Goal: Information Seeking & Learning: Learn about a topic

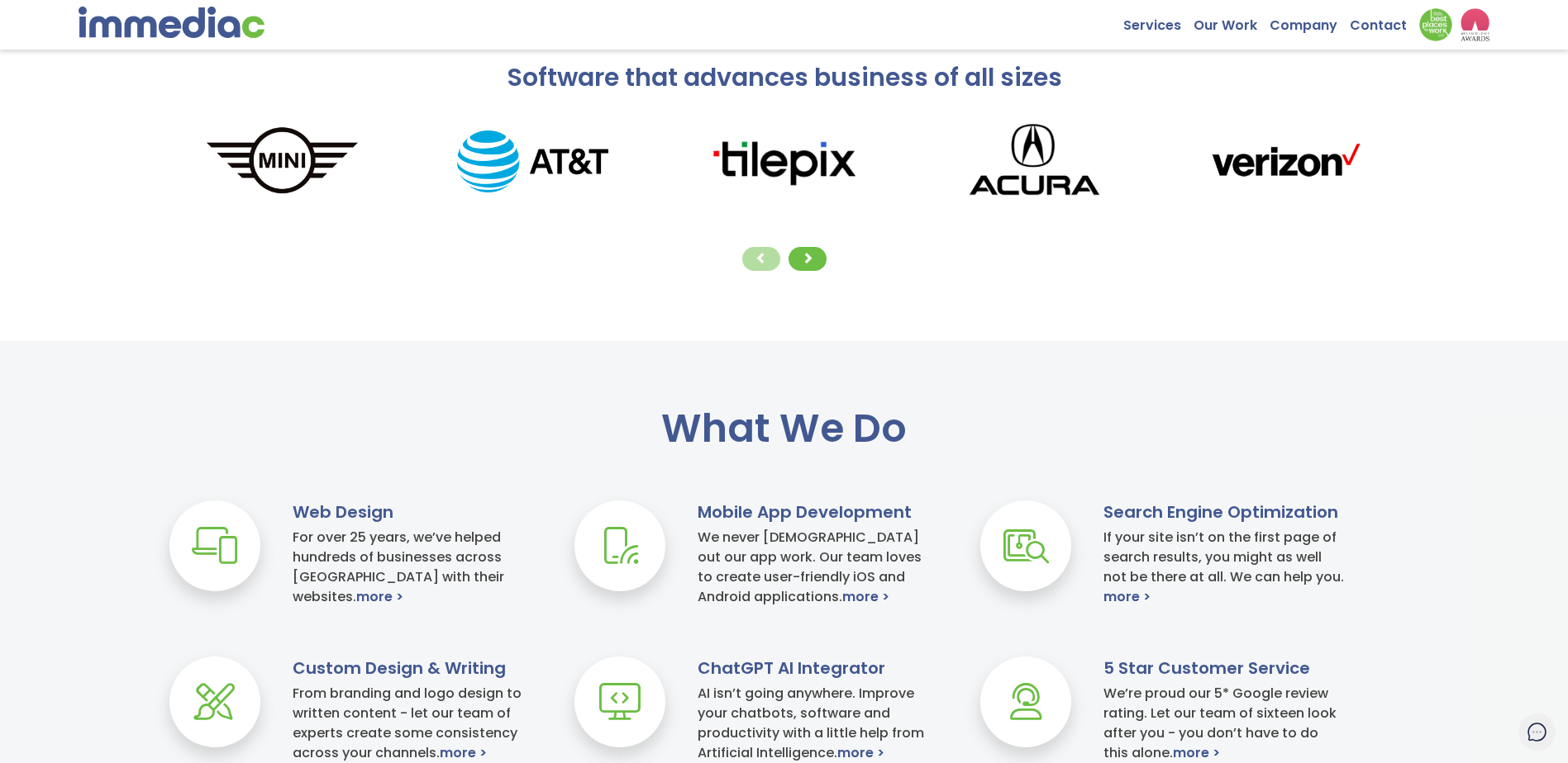
scroll to position [496, 0]
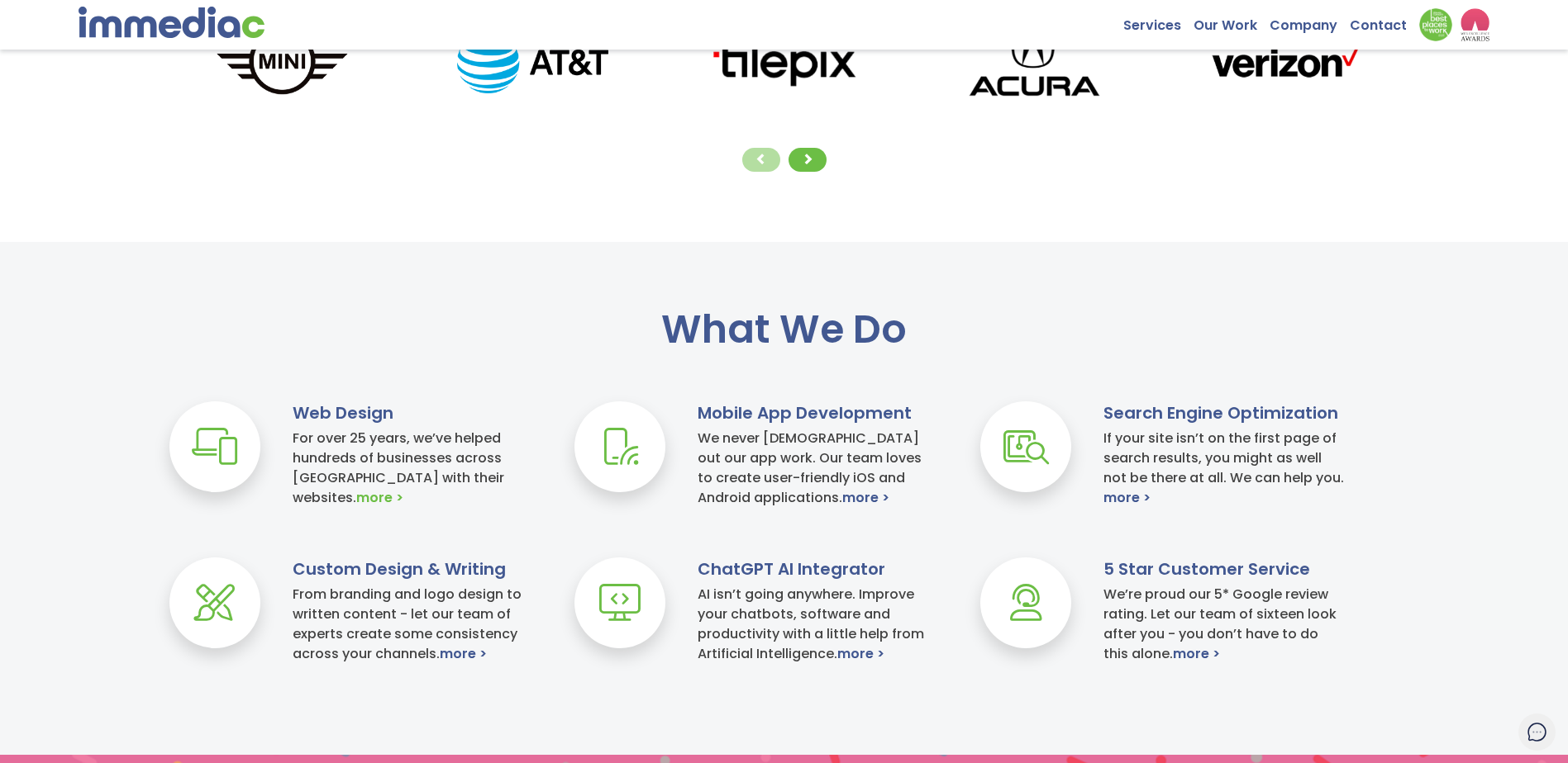
click at [404, 488] on link "more >" at bounding box center [380, 498] width 47 height 20
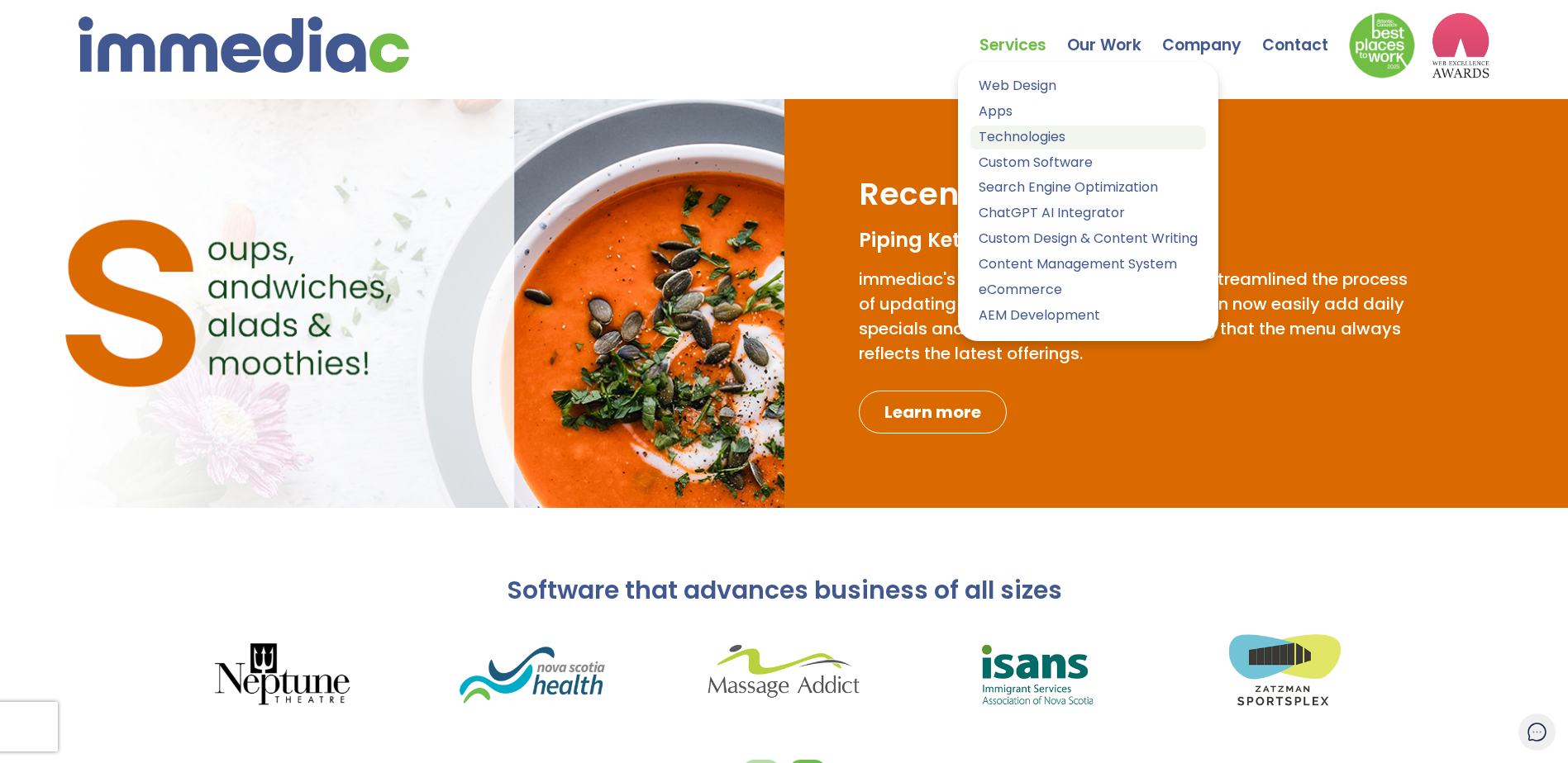
click at [1016, 137] on link "Technologies" at bounding box center [1088, 137] width 236 height 24
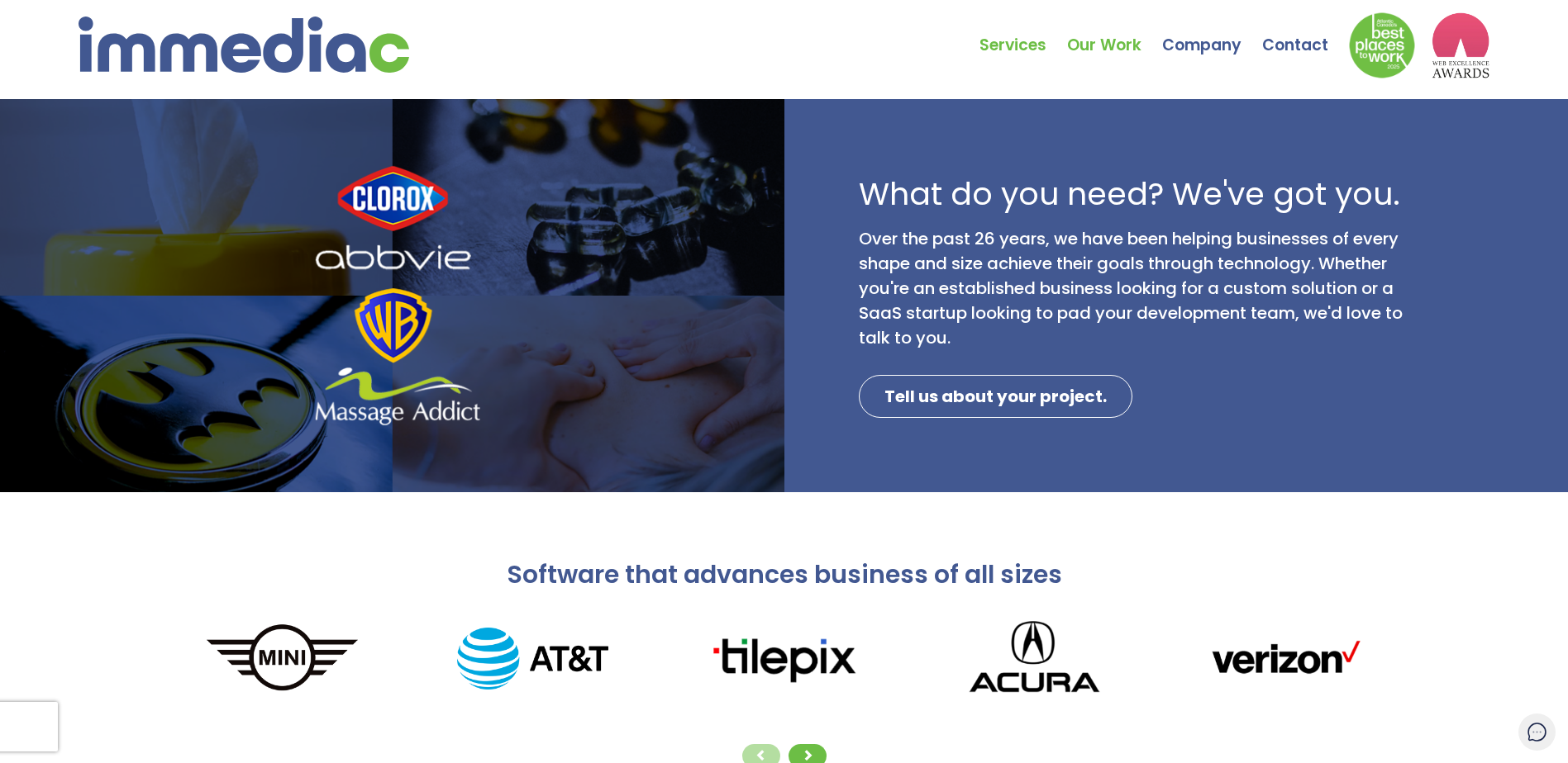
click at [1124, 40] on link "Our Work" at bounding box center [1114, 33] width 95 height 58
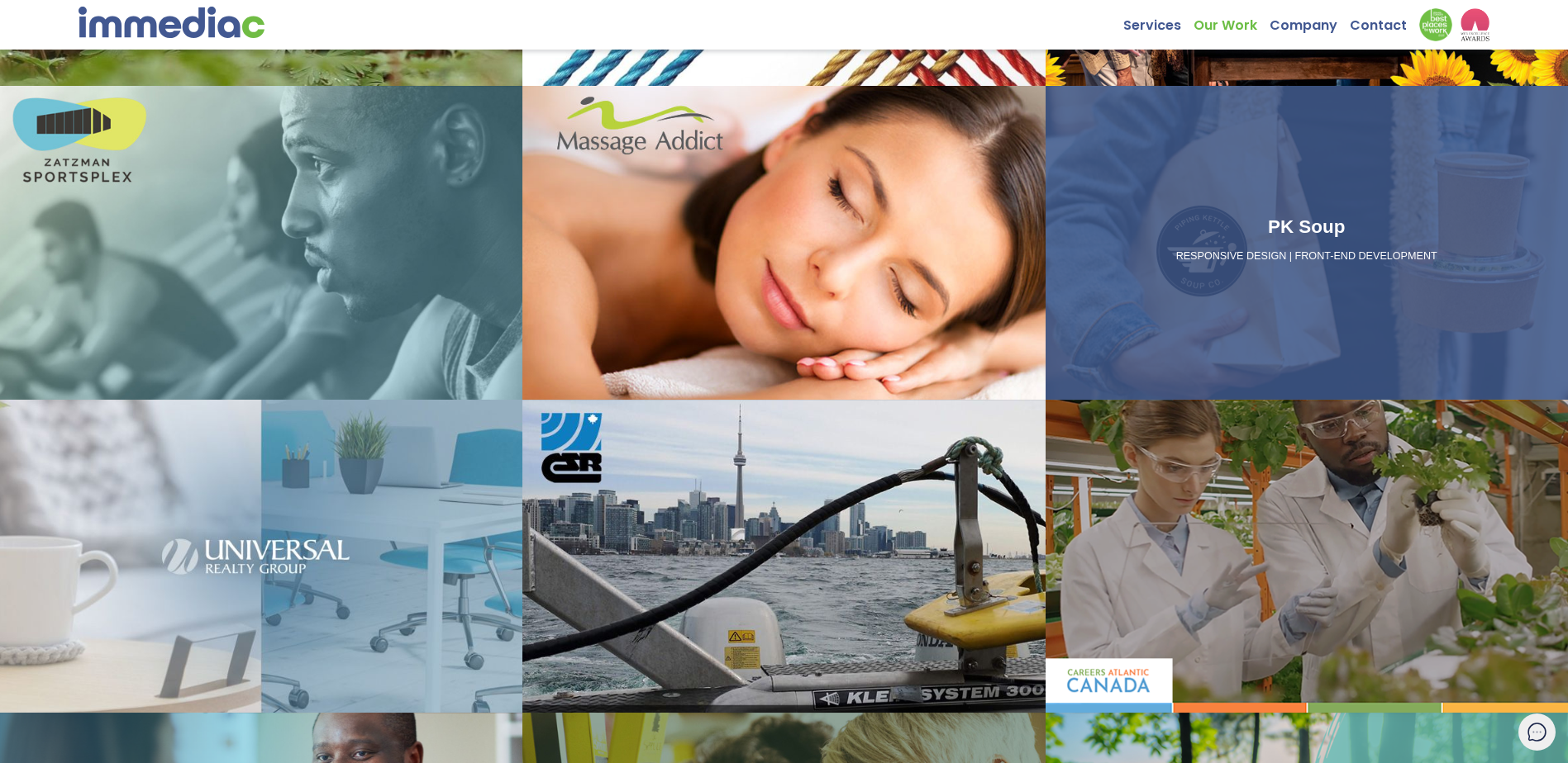
scroll to position [79, 0]
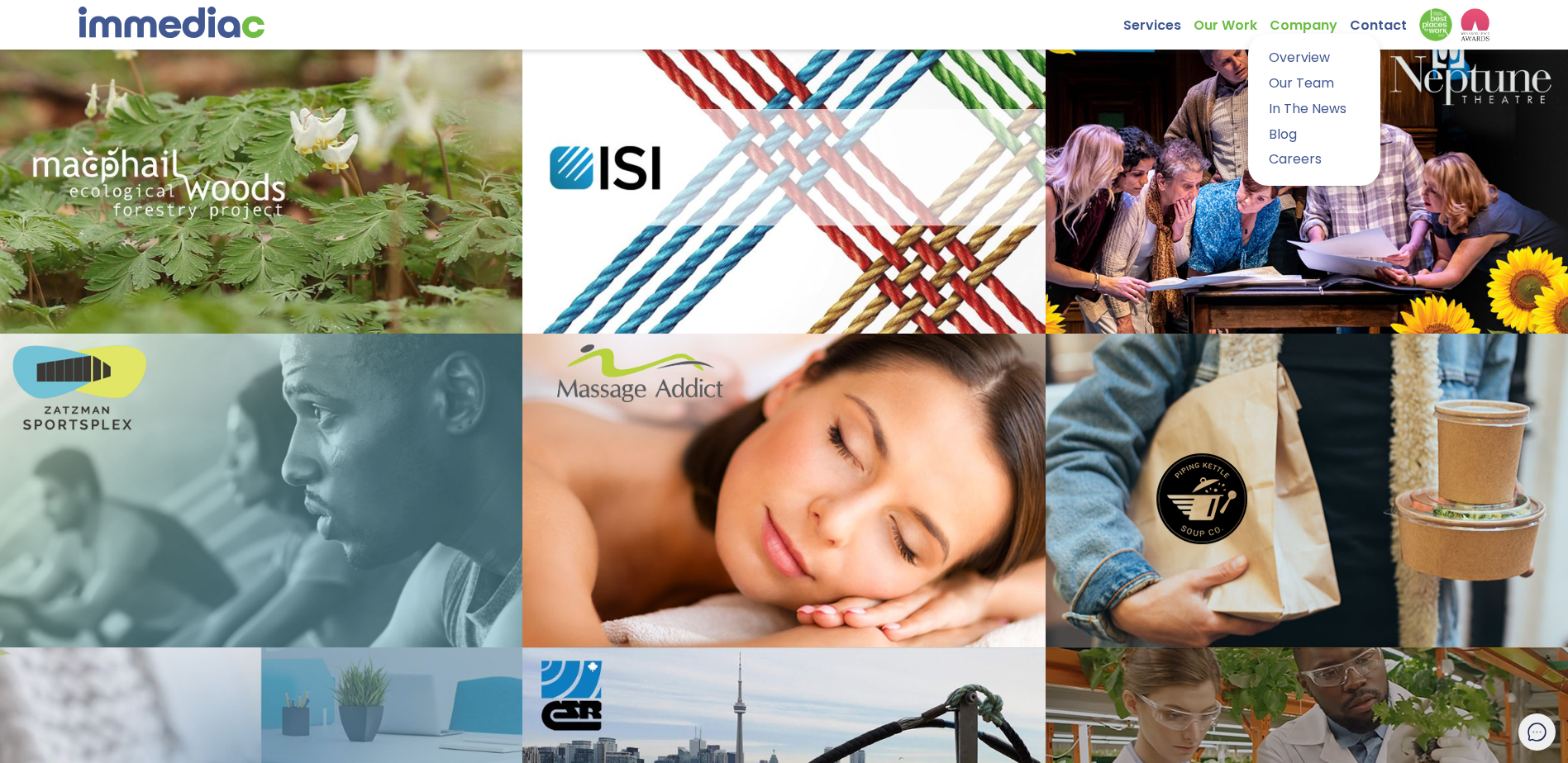
click at [1295, 28] on link "Company" at bounding box center [1309, 20] width 80 height 25
click at [1291, 64] on link "Overview" at bounding box center [1314, 58] width 107 height 24
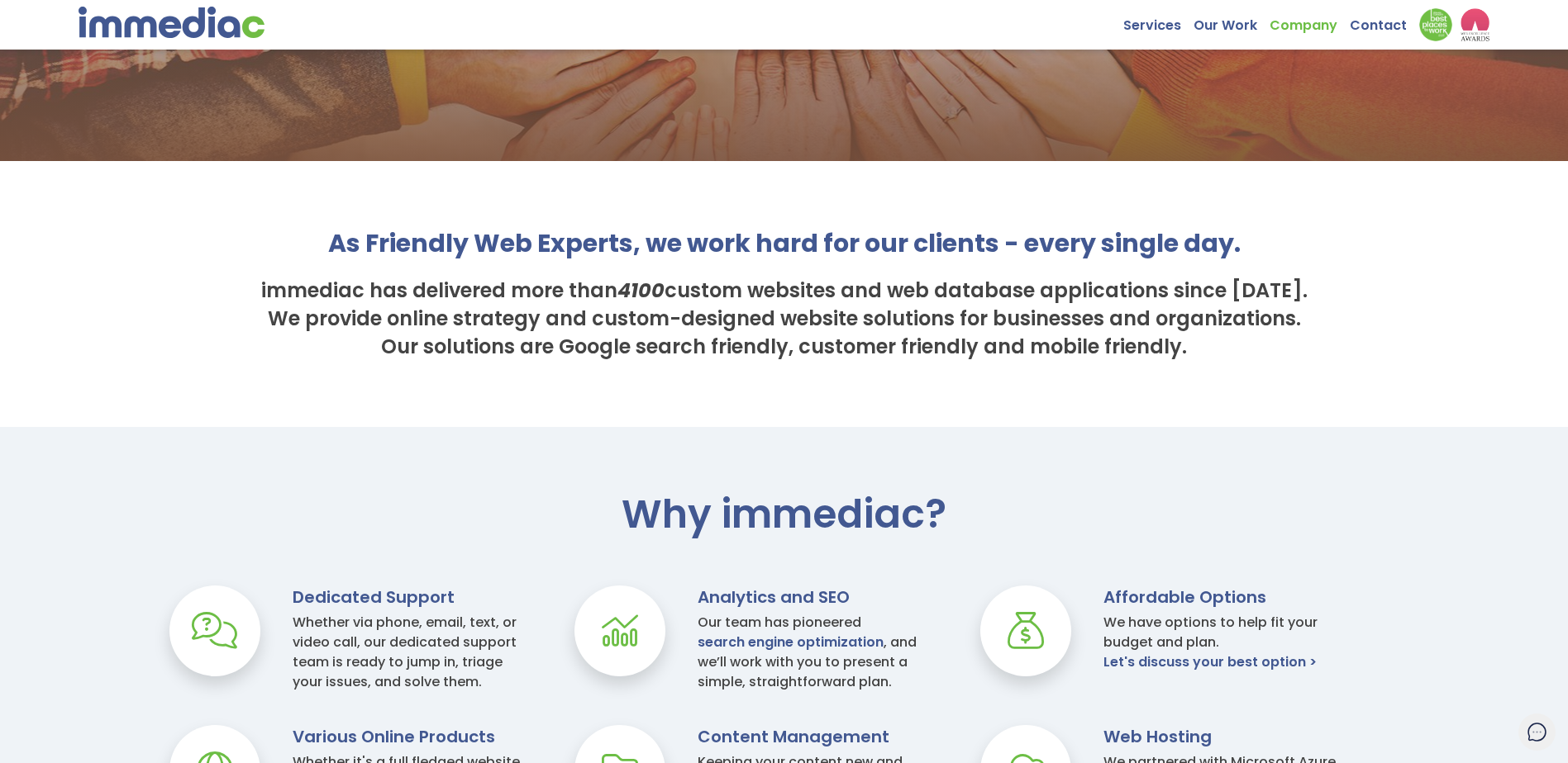
scroll to position [413, 0]
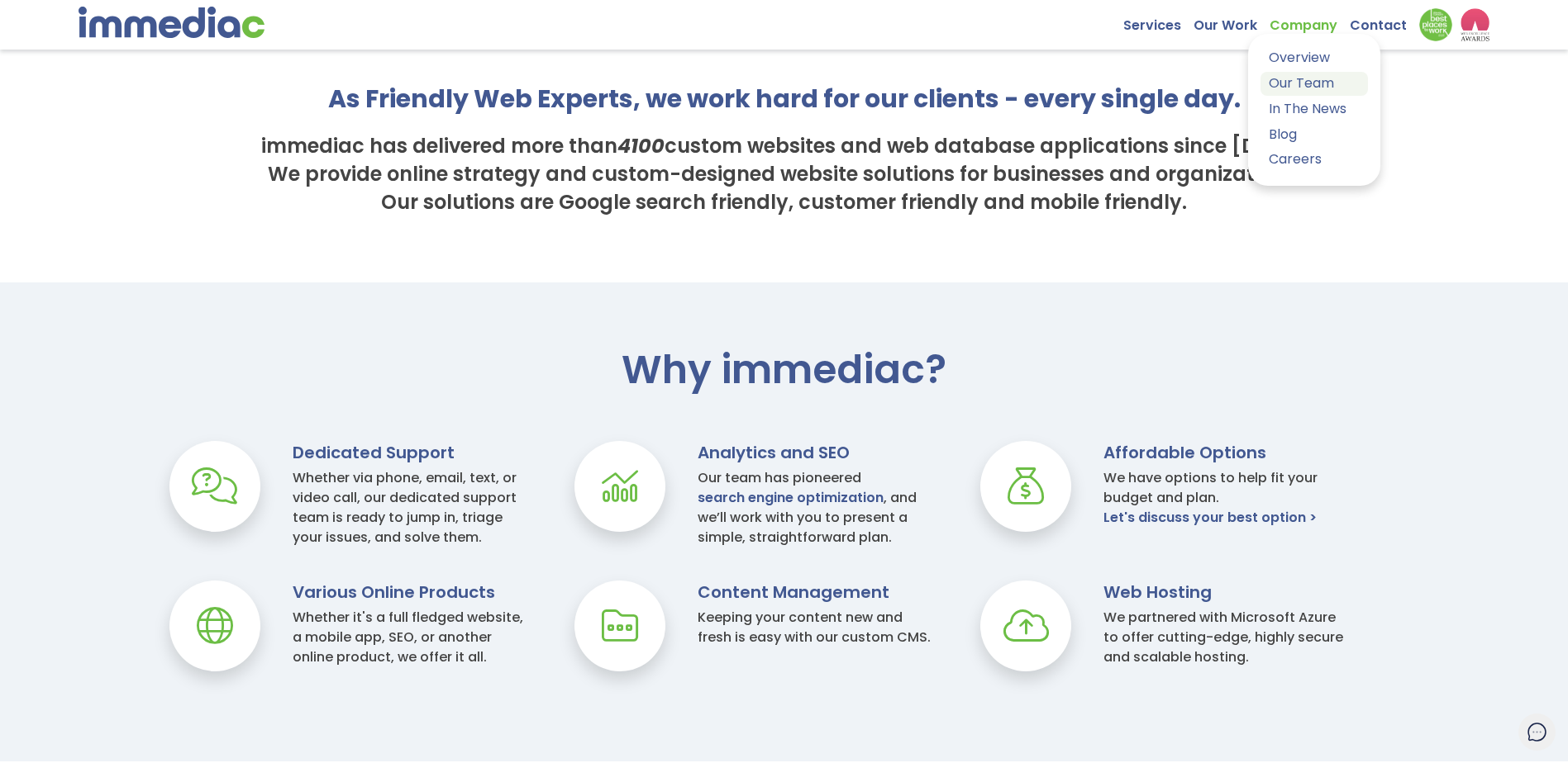
click at [1293, 87] on link "Our Team" at bounding box center [1314, 83] width 107 height 24
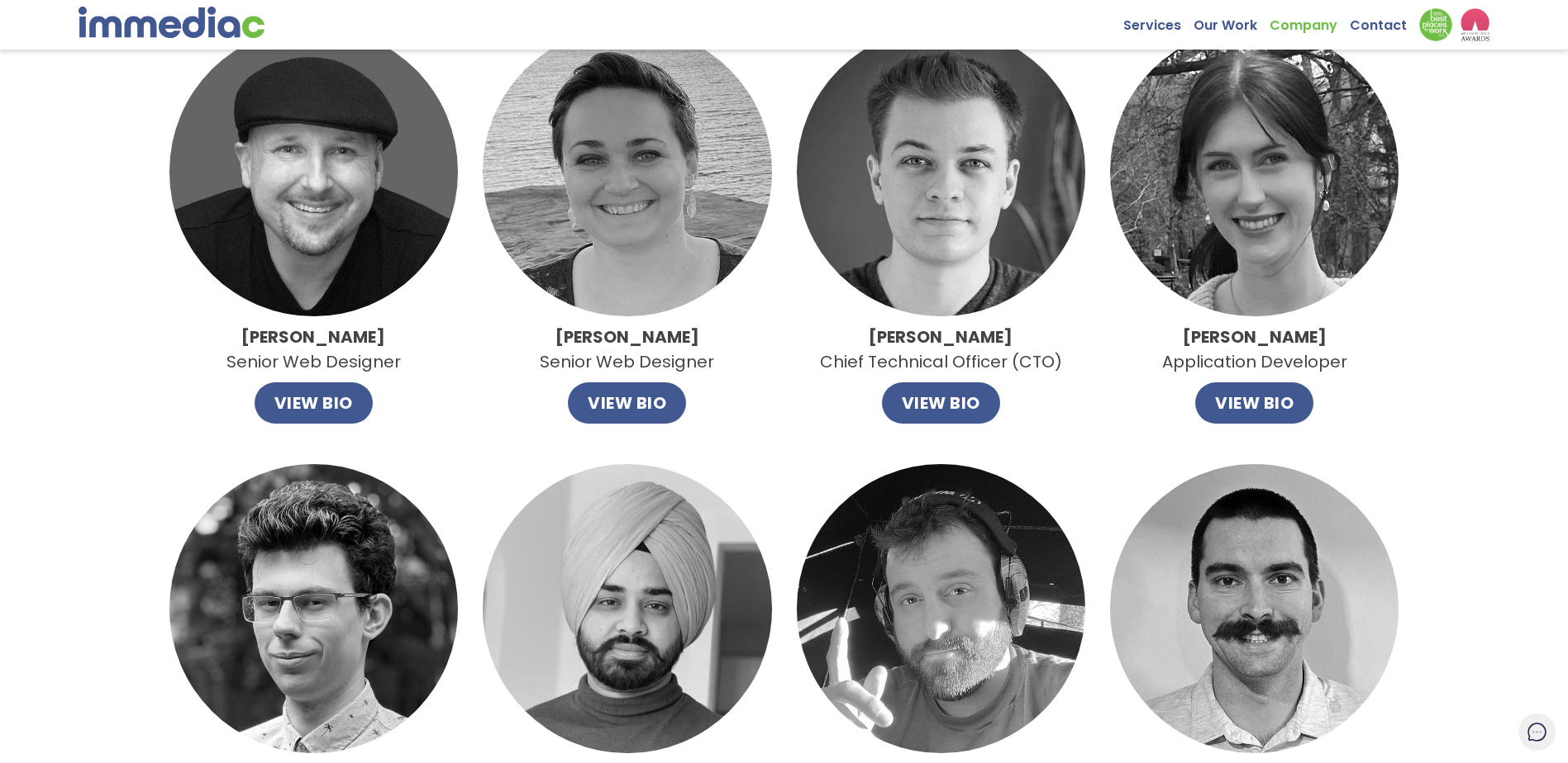
scroll to position [574, 0]
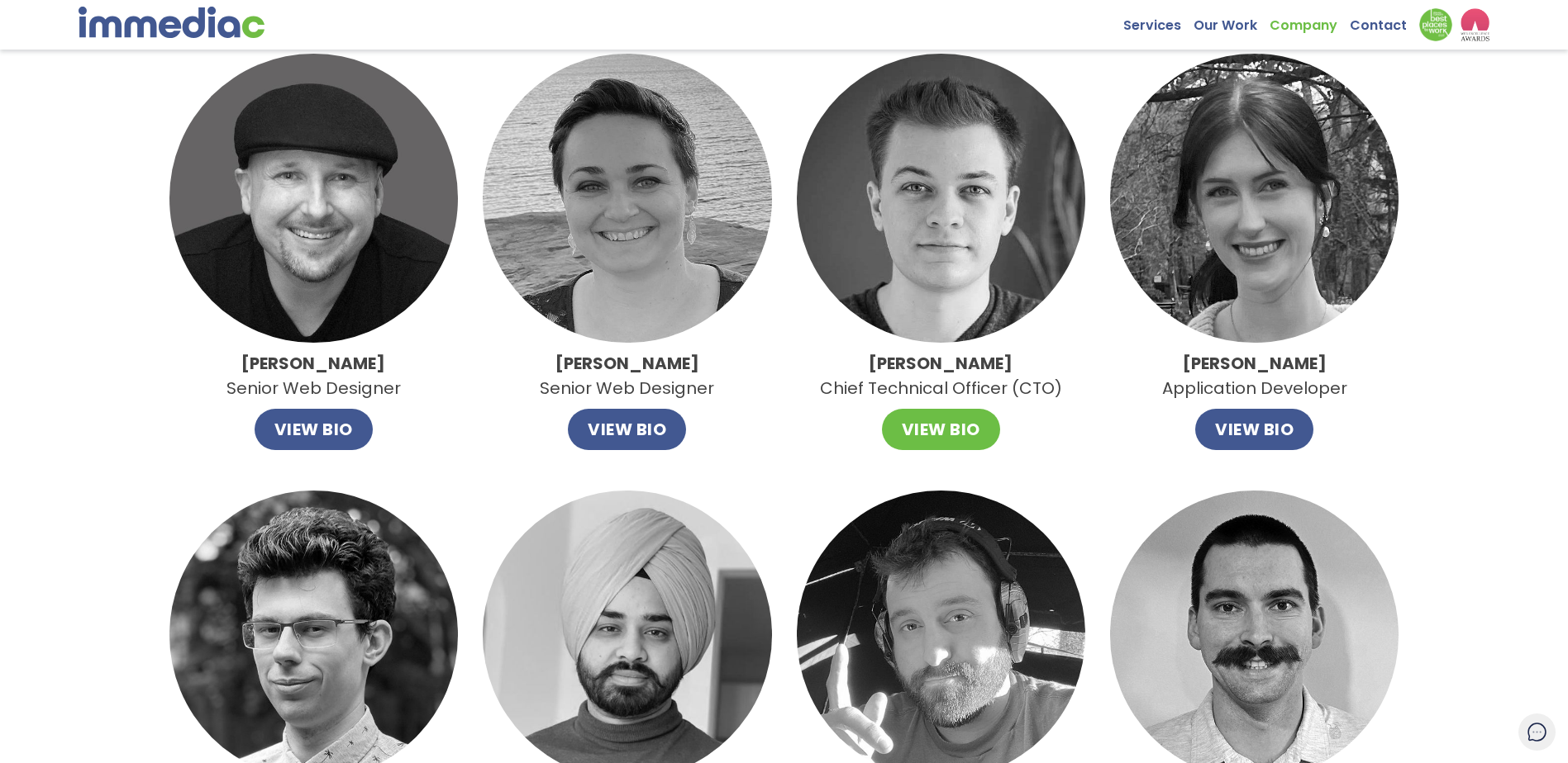
click at [929, 426] on button "VIEW BIO" at bounding box center [940, 429] width 118 height 41
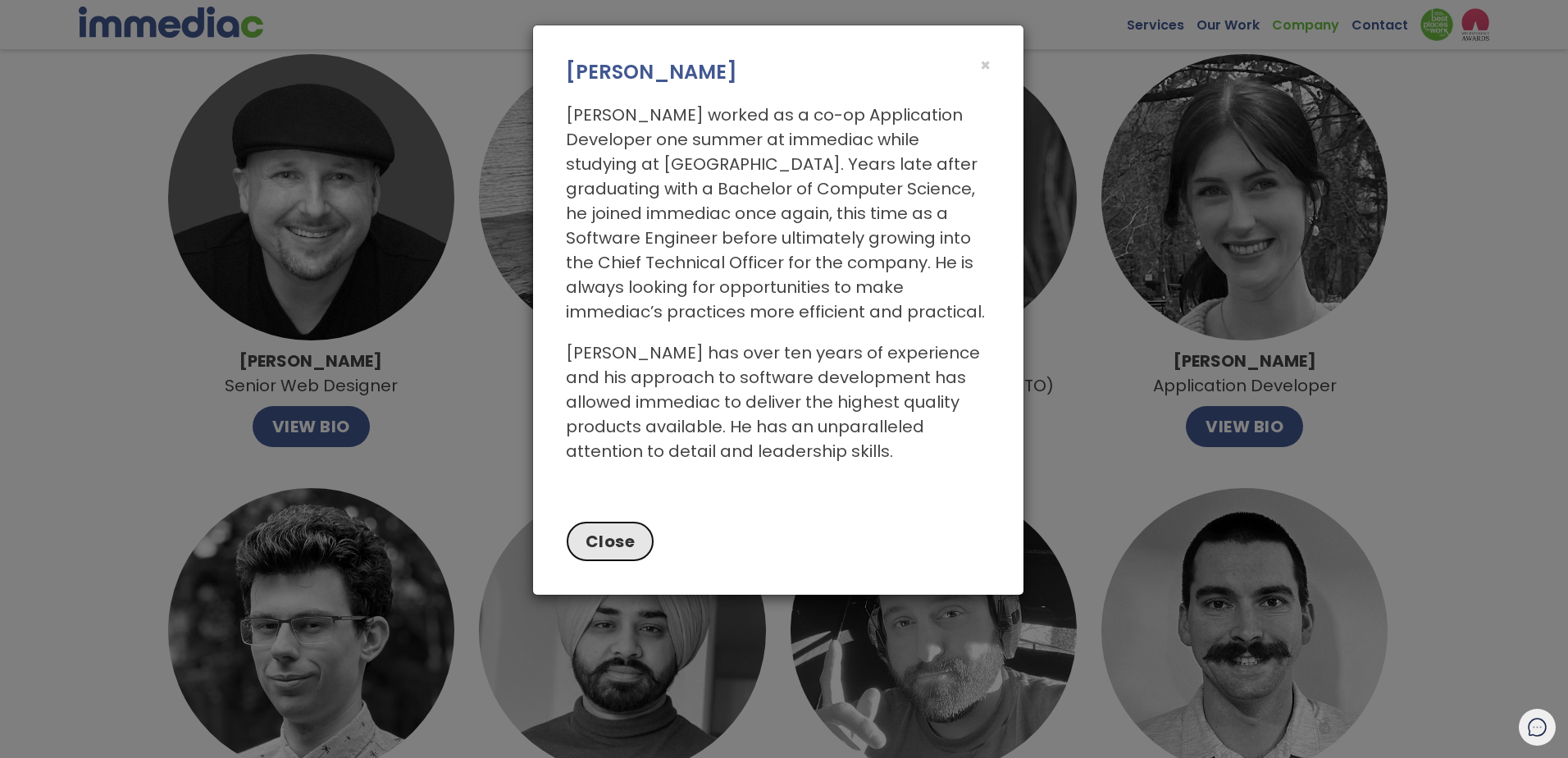
click at [633, 543] on button "Close" at bounding box center [610, 541] width 89 height 41
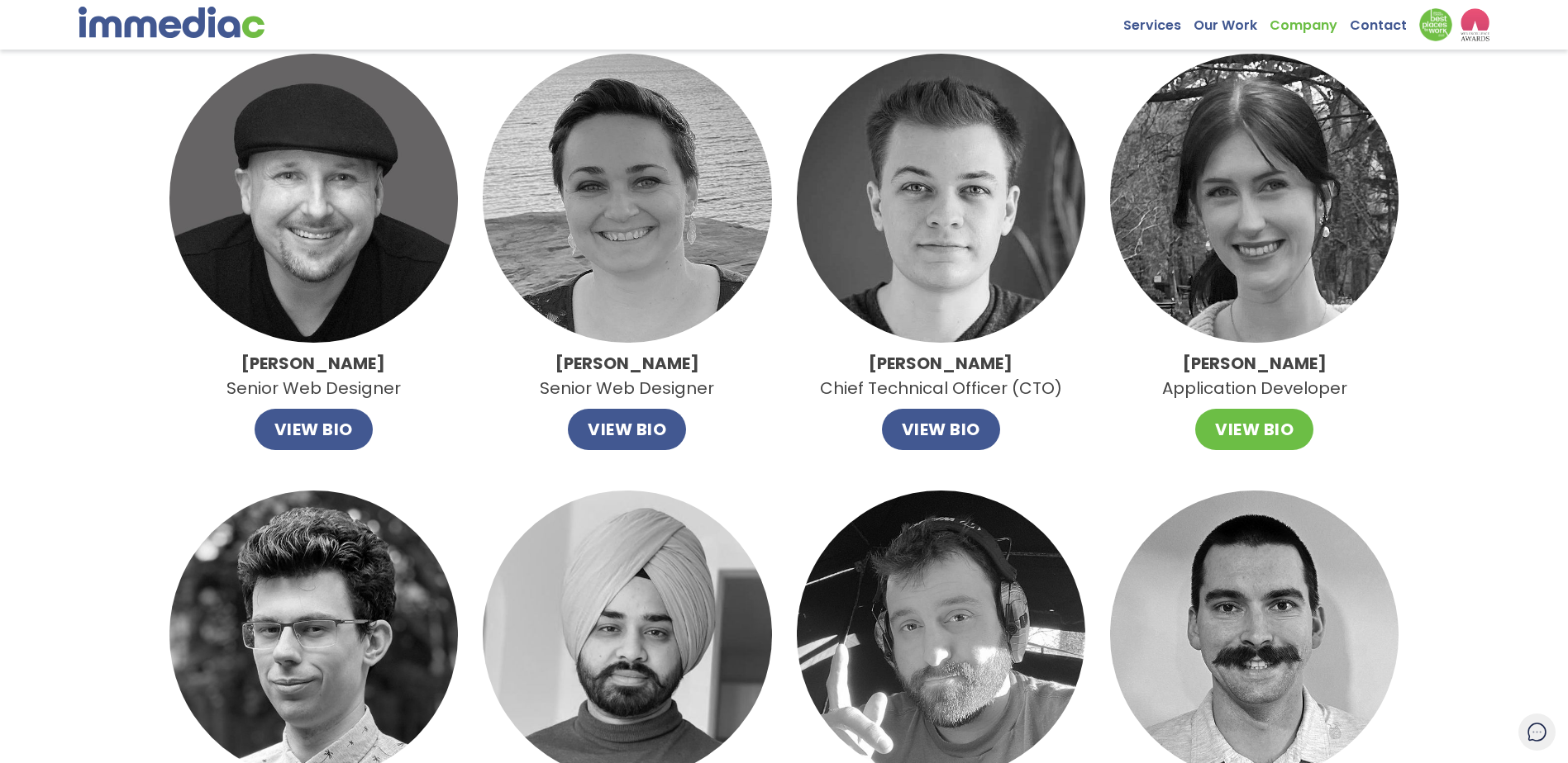
click at [1236, 436] on button "VIEW BIO" at bounding box center [1254, 429] width 118 height 41
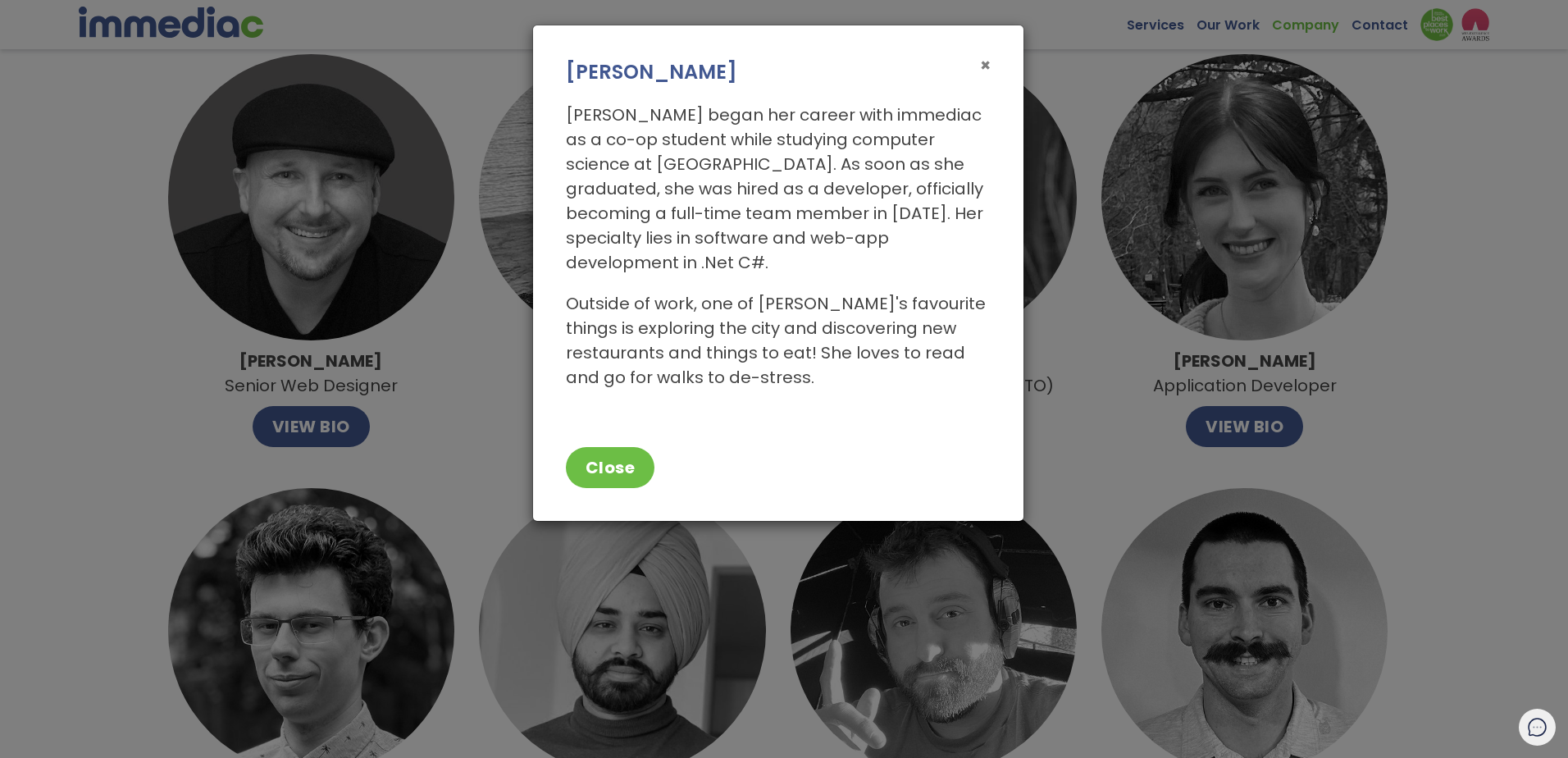
click at [986, 70] on span "×" at bounding box center [985, 64] width 10 height 23
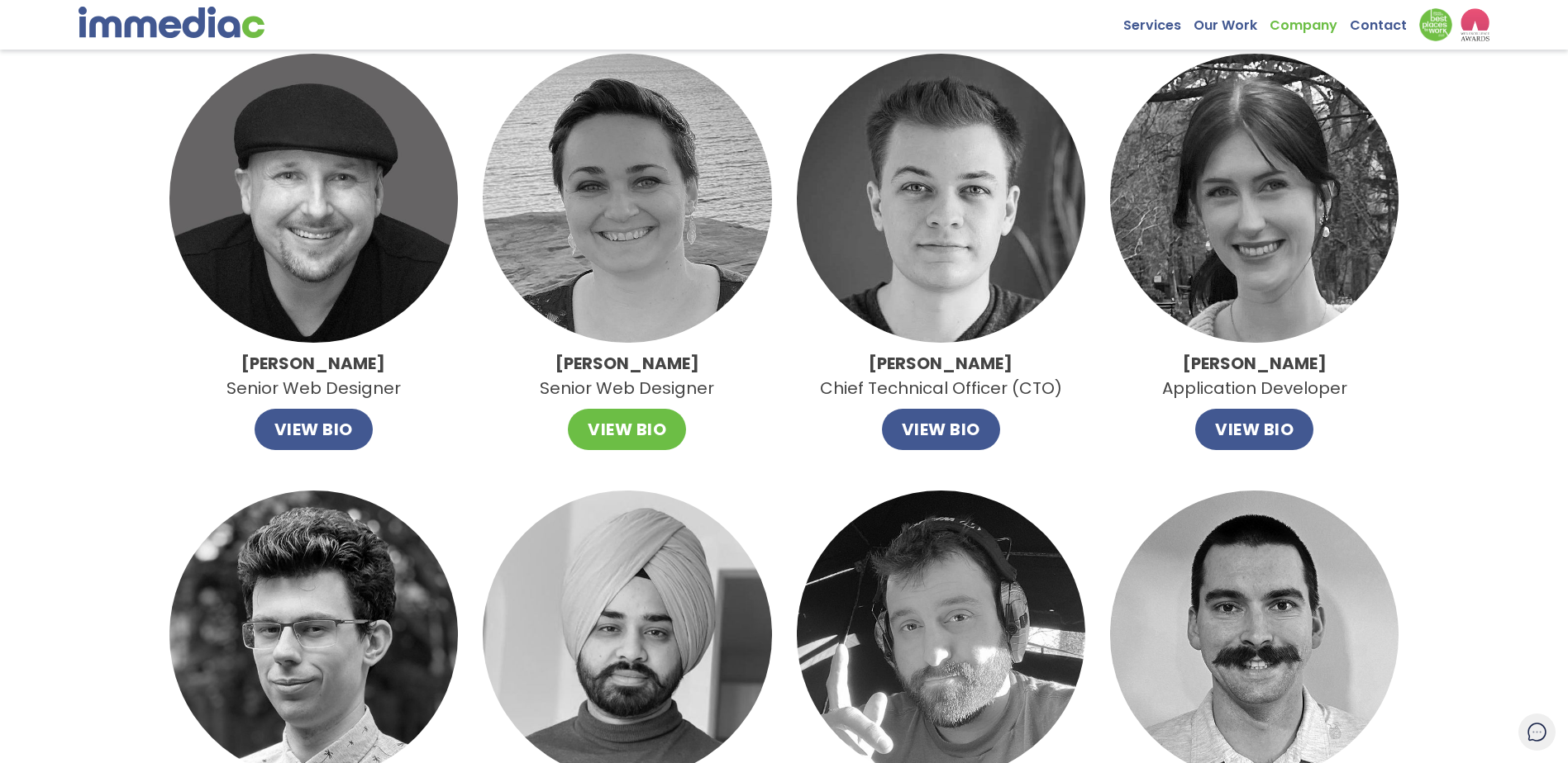
click at [638, 429] on button "VIEW BIO" at bounding box center [626, 429] width 118 height 41
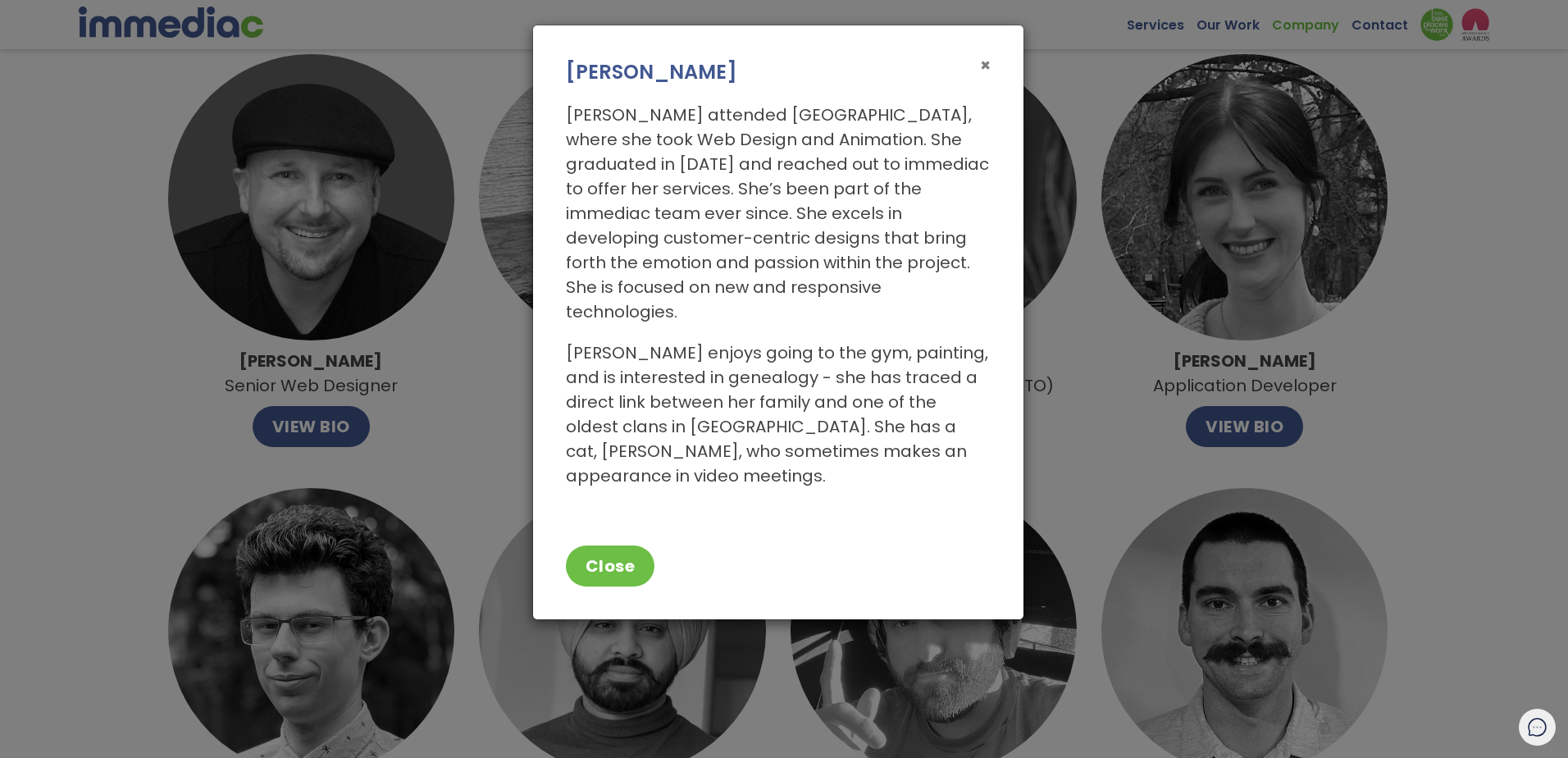
click at [980, 63] on span "×" at bounding box center [985, 64] width 10 height 23
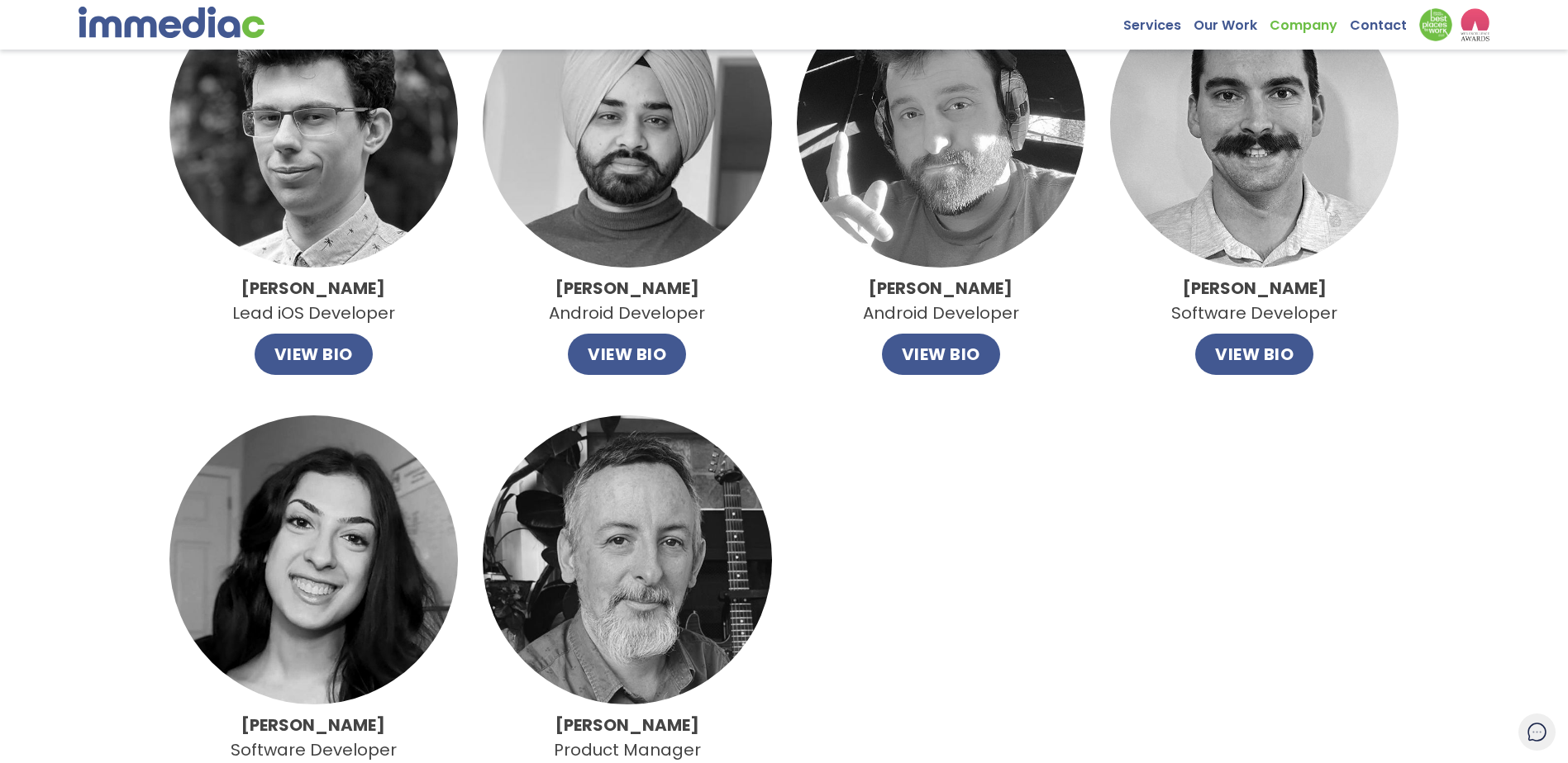
scroll to position [1153, 0]
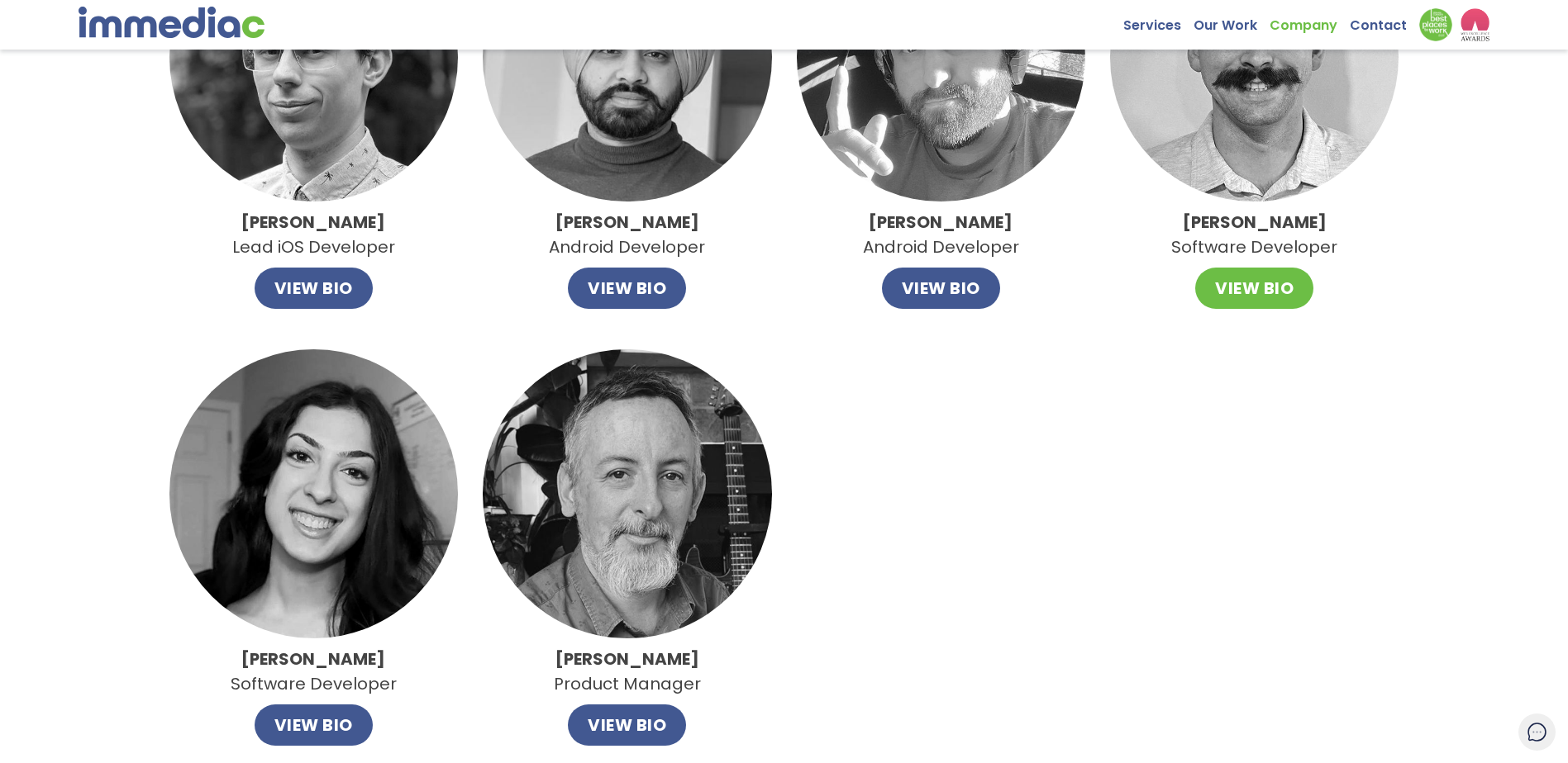
click at [1247, 285] on button "VIEW BIO" at bounding box center [1254, 288] width 118 height 41
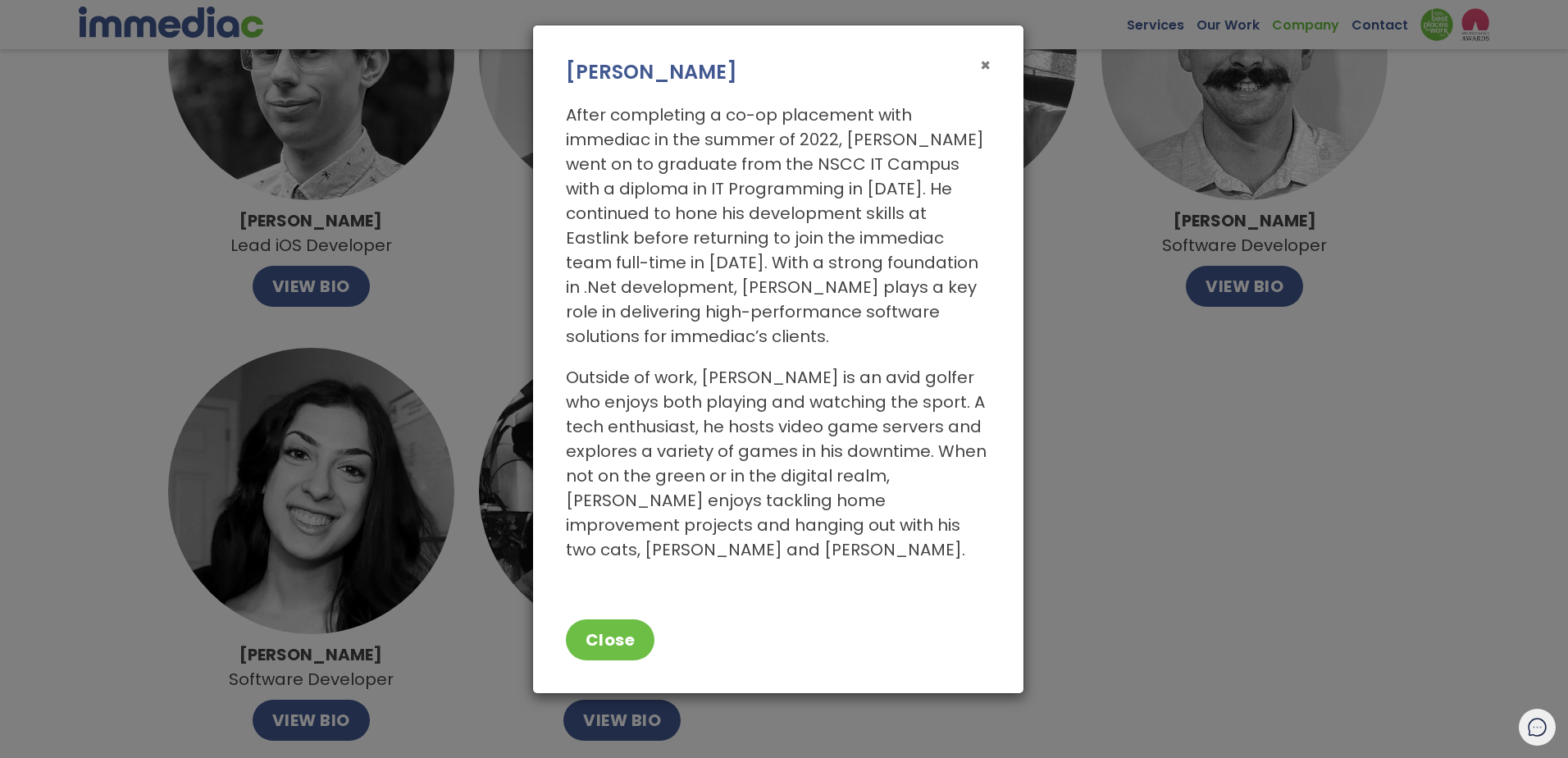
click at [984, 66] on span "×" at bounding box center [985, 64] width 10 height 23
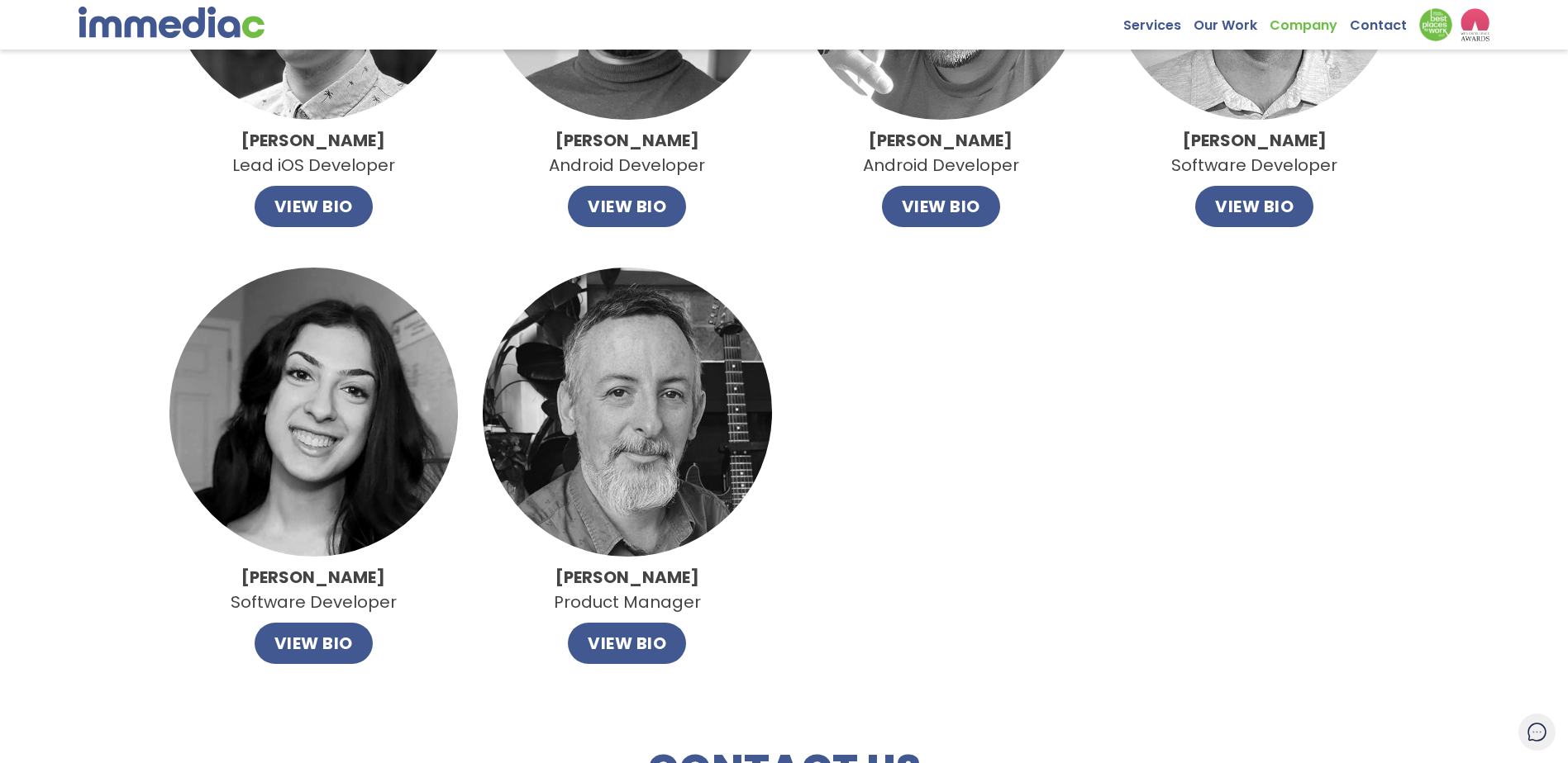
scroll to position [1235, 0]
click at [314, 646] on button "VIEW BIO" at bounding box center [313, 642] width 118 height 41
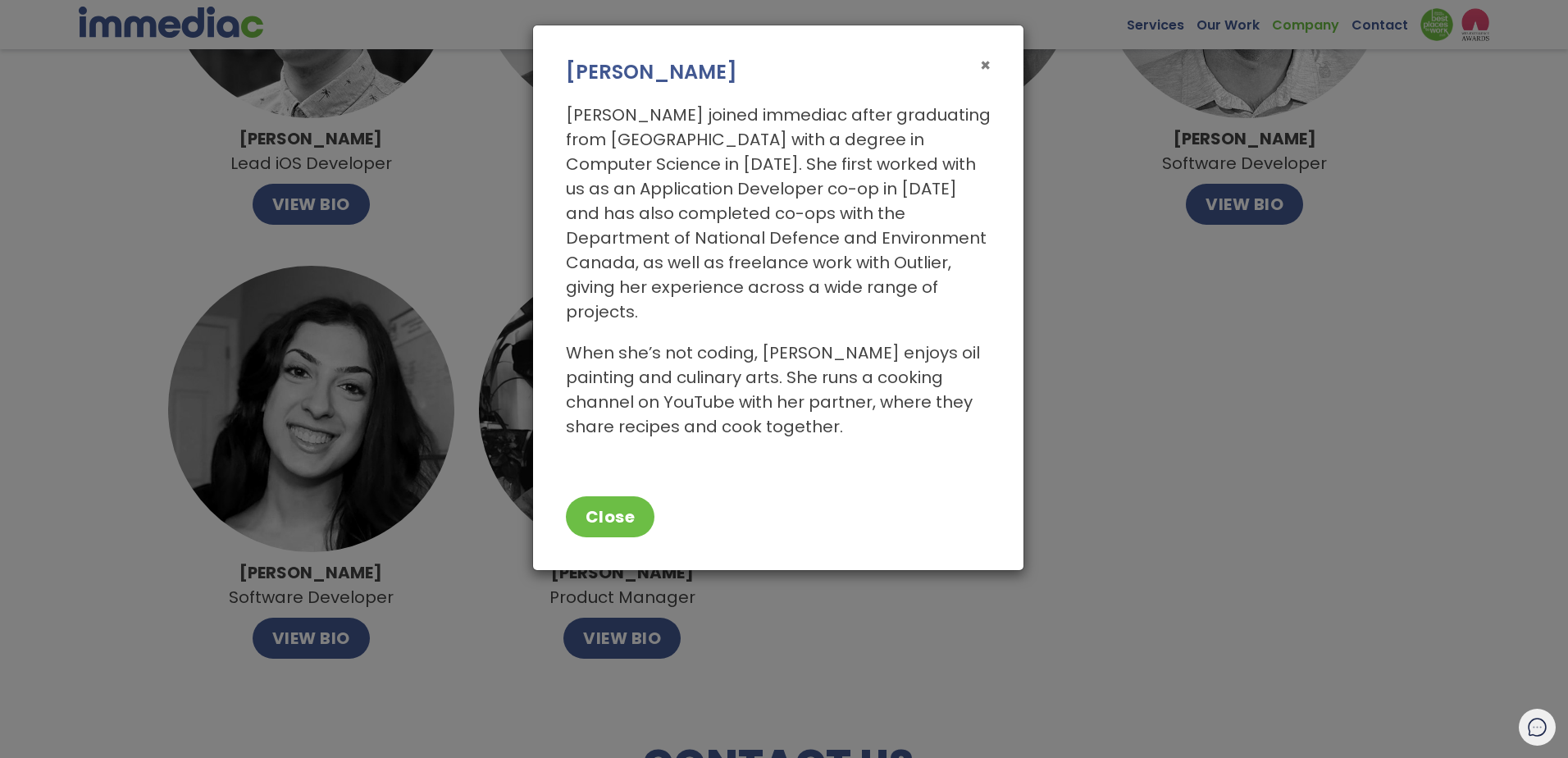
click at [986, 62] on span "×" at bounding box center [985, 64] width 10 height 23
